Goal: Information Seeking & Learning: Learn about a topic

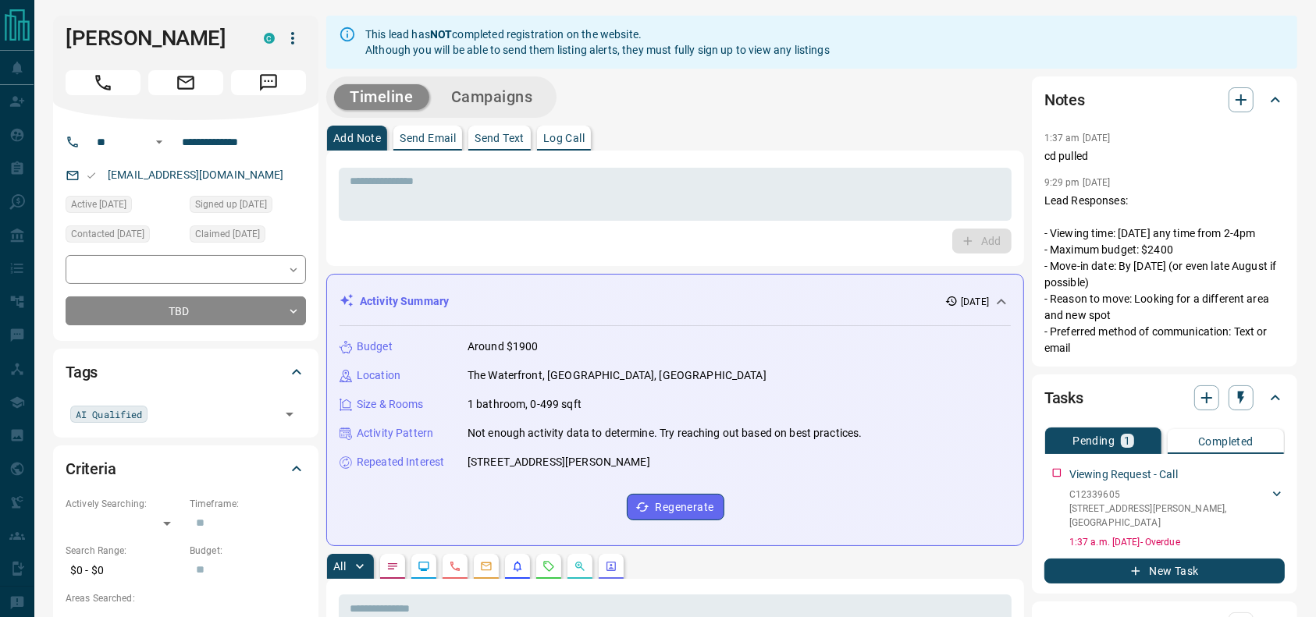
click at [957, 137] on div "Add Note Send Email Send Text Log Call" at bounding box center [675, 138] width 698 height 25
click at [1202, 273] on p "Lead Responses: - Viewing time: Sunday any time from 2-4pm - Maximum budget: $2…" at bounding box center [1164, 275] width 240 height 164
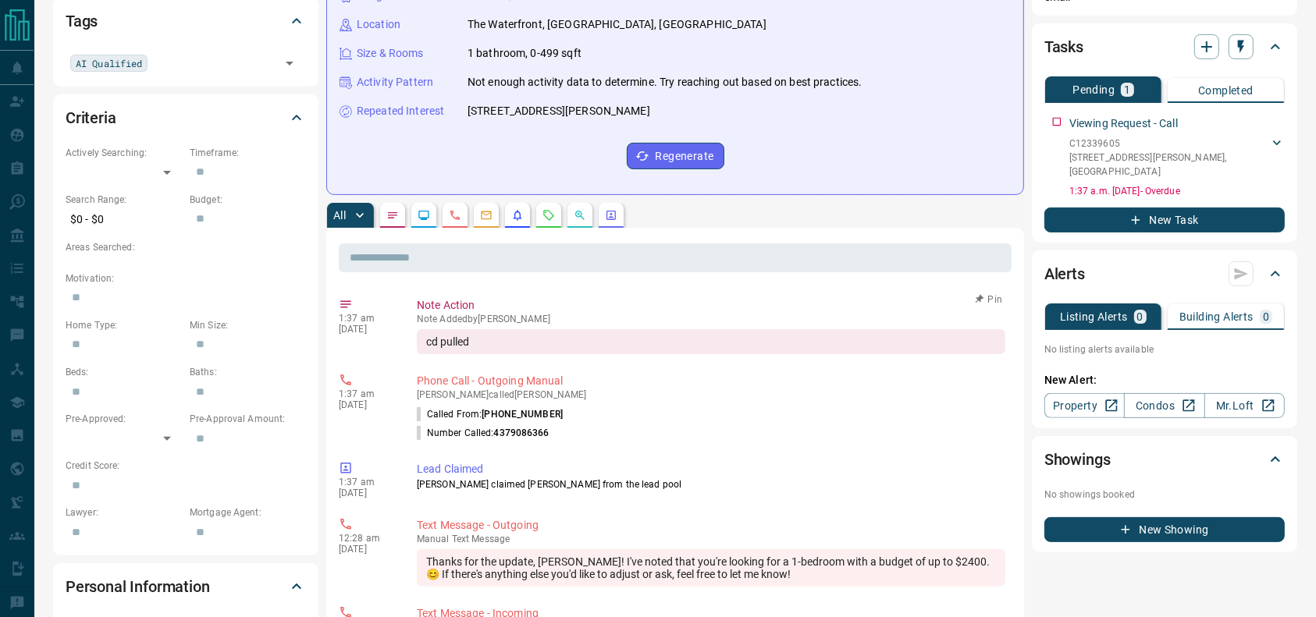
scroll to position [362, 0]
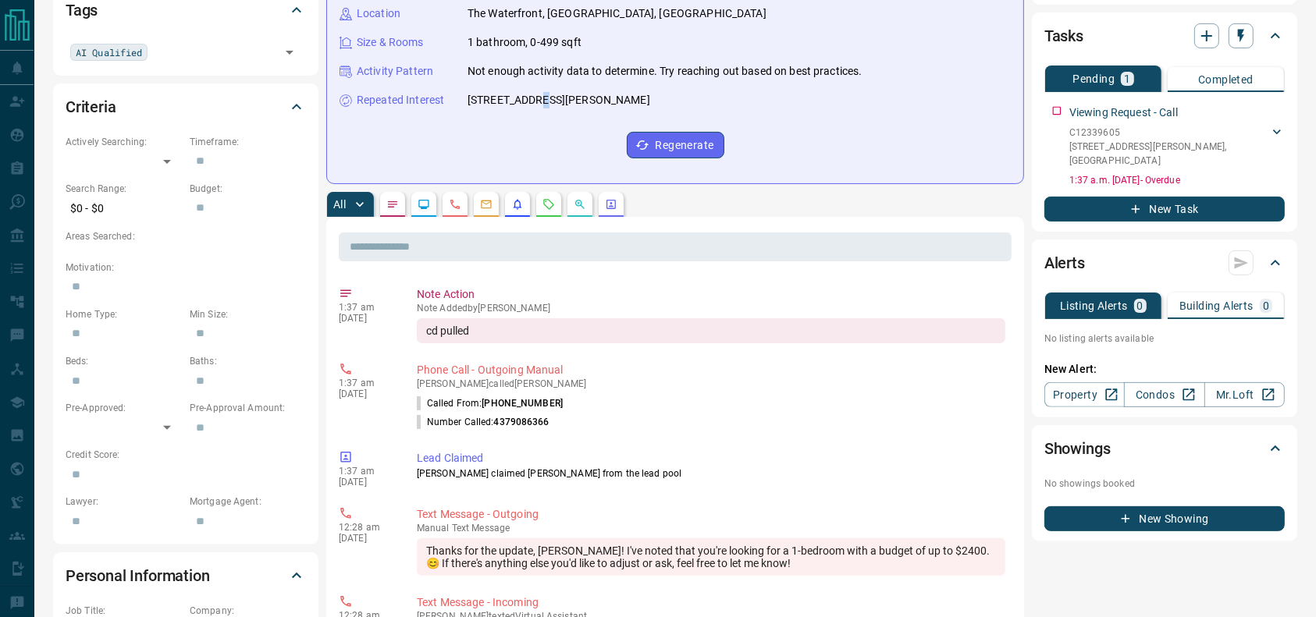
click at [530, 173] on div "Activity Summary 2 days ago Budget Around $1900 Location The Waterfront, Downto…" at bounding box center [675, 48] width 698 height 272
click at [544, 202] on icon "Requests" at bounding box center [549, 204] width 10 height 10
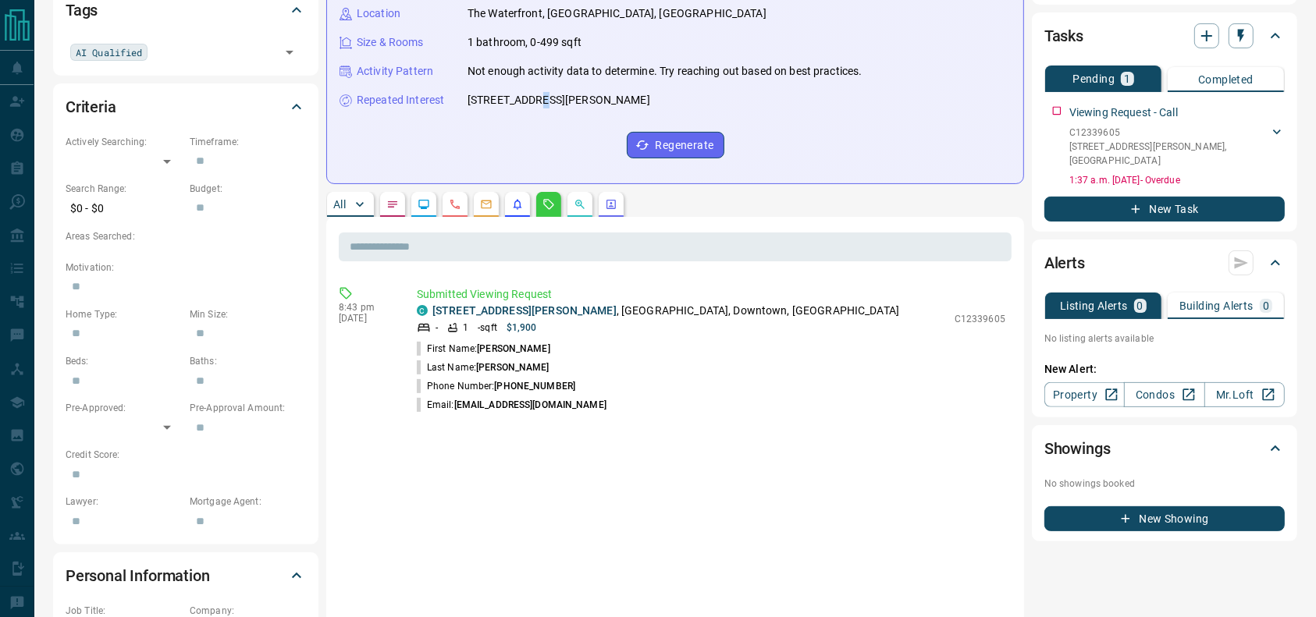
scroll to position [0, 0]
